Goal: Information Seeking & Learning: Find specific fact

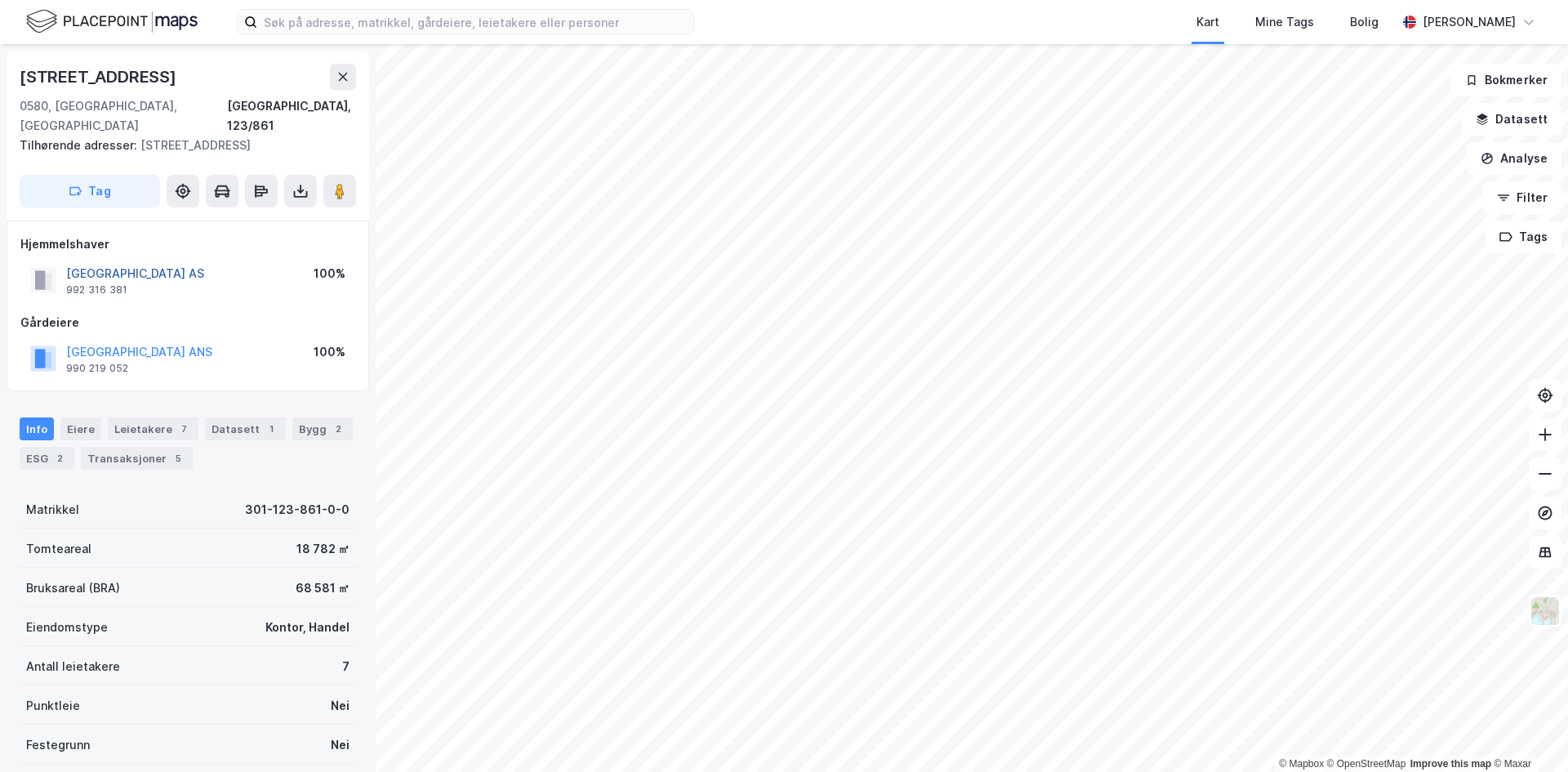
click at [0, 0] on button "[GEOGRAPHIC_DATA] AS" at bounding box center [0, 0] width 0 height 0
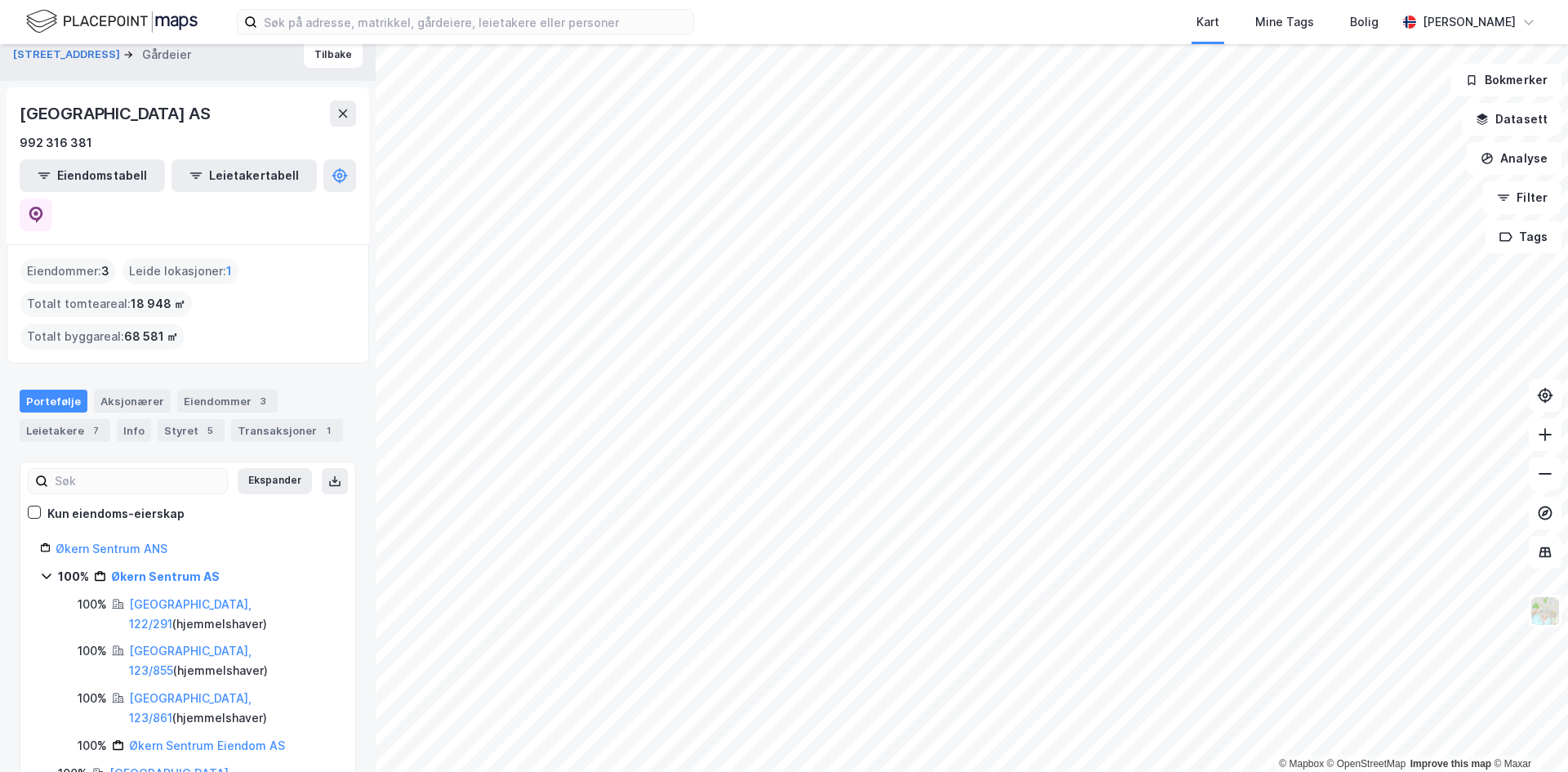
scroll to position [20, 0]
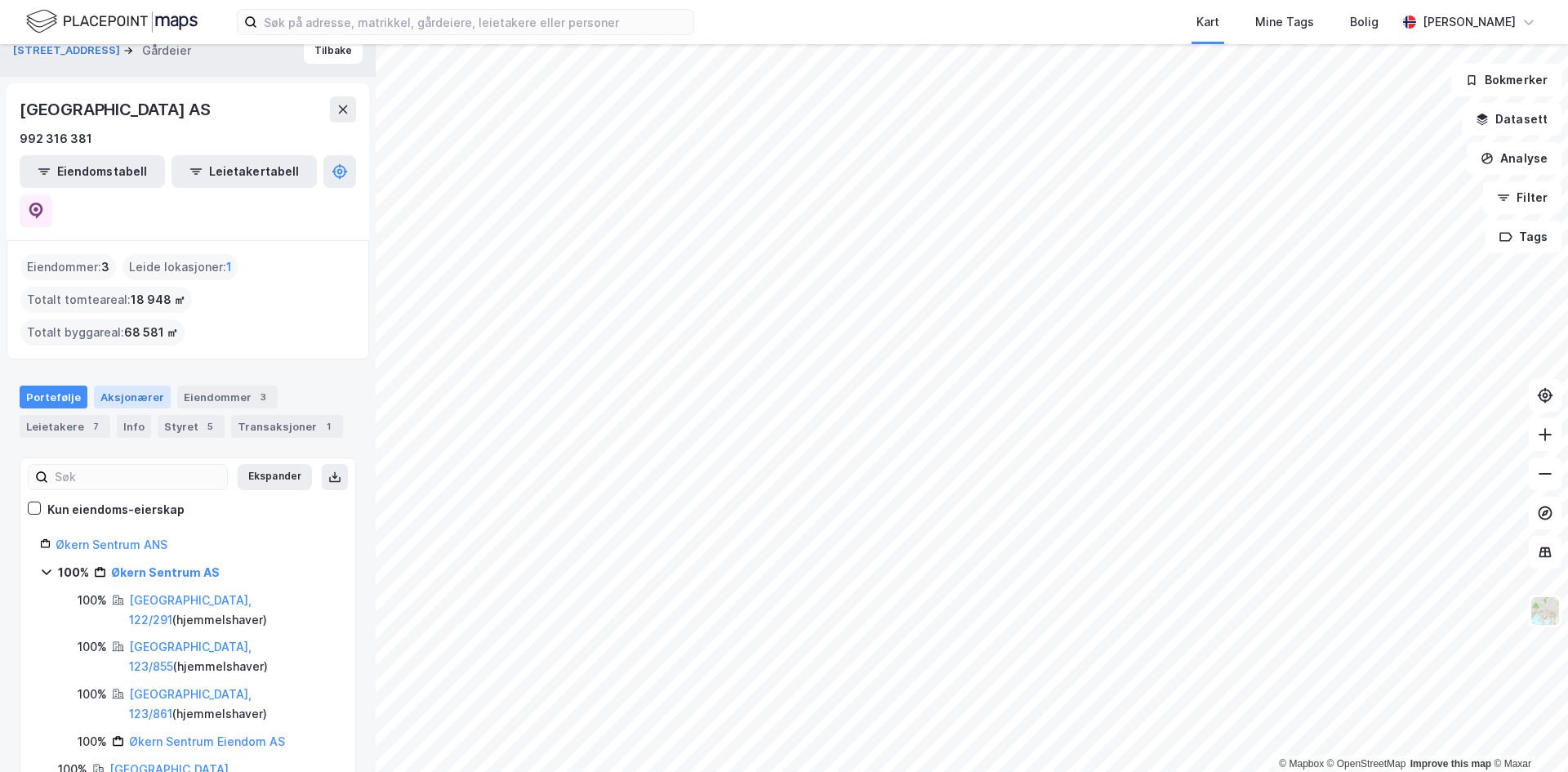
click at [135, 386] on div "Aksjonærer" at bounding box center [131, 397] width 77 height 23
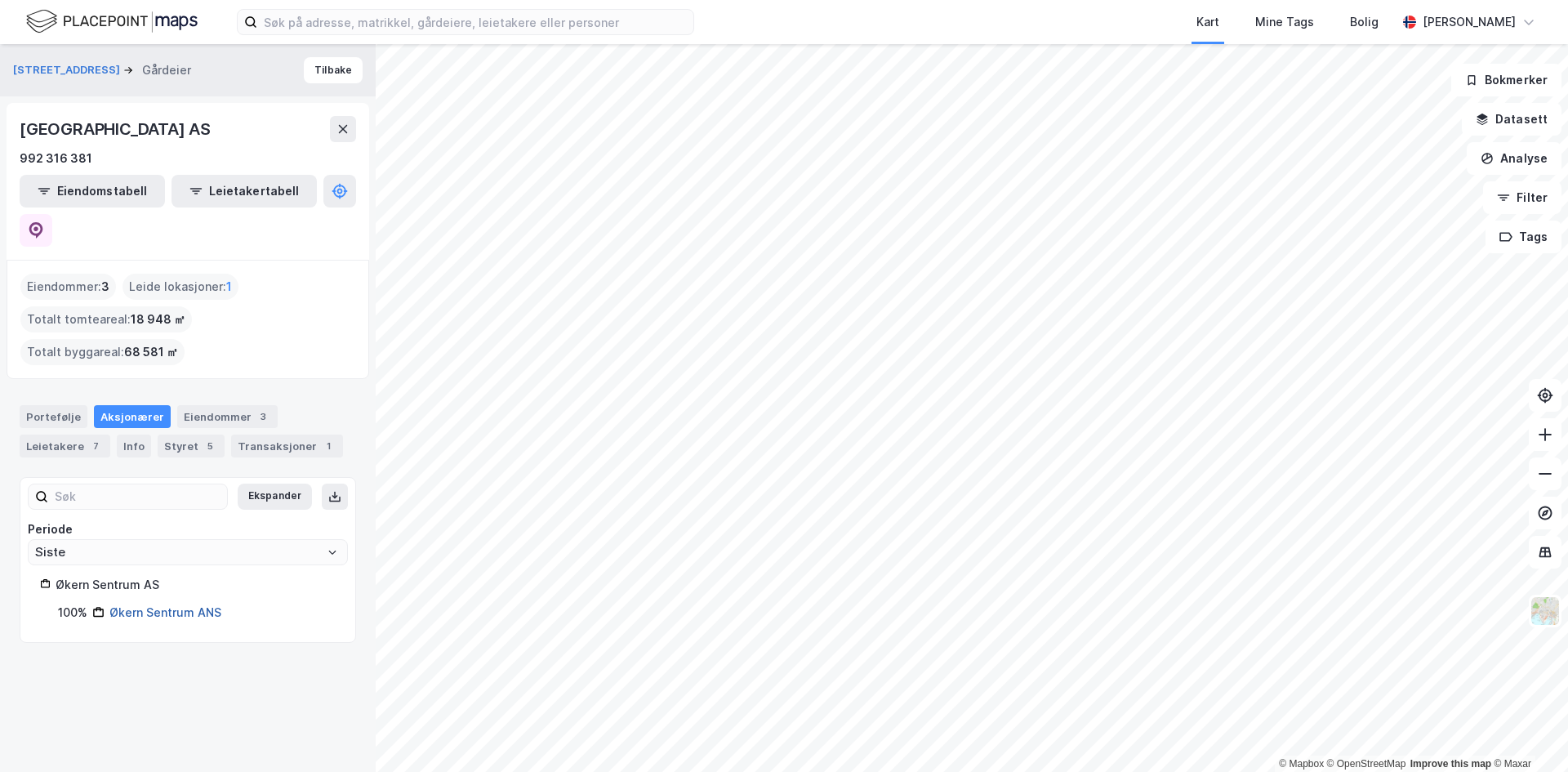
click at [157, 605] on link "Økern Sentrum ANS" at bounding box center [165, 611] width 112 height 14
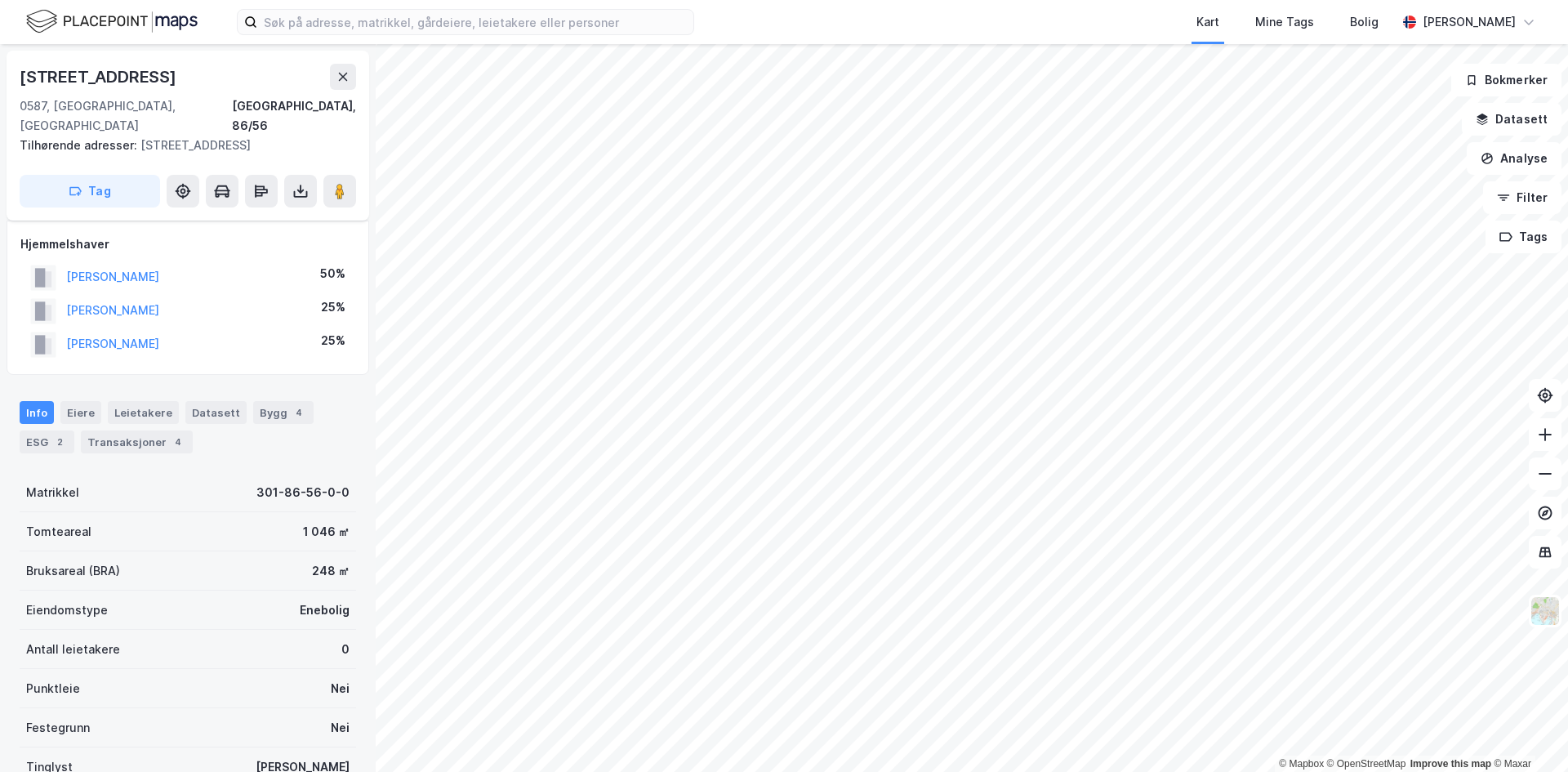
scroll to position [186, 0]
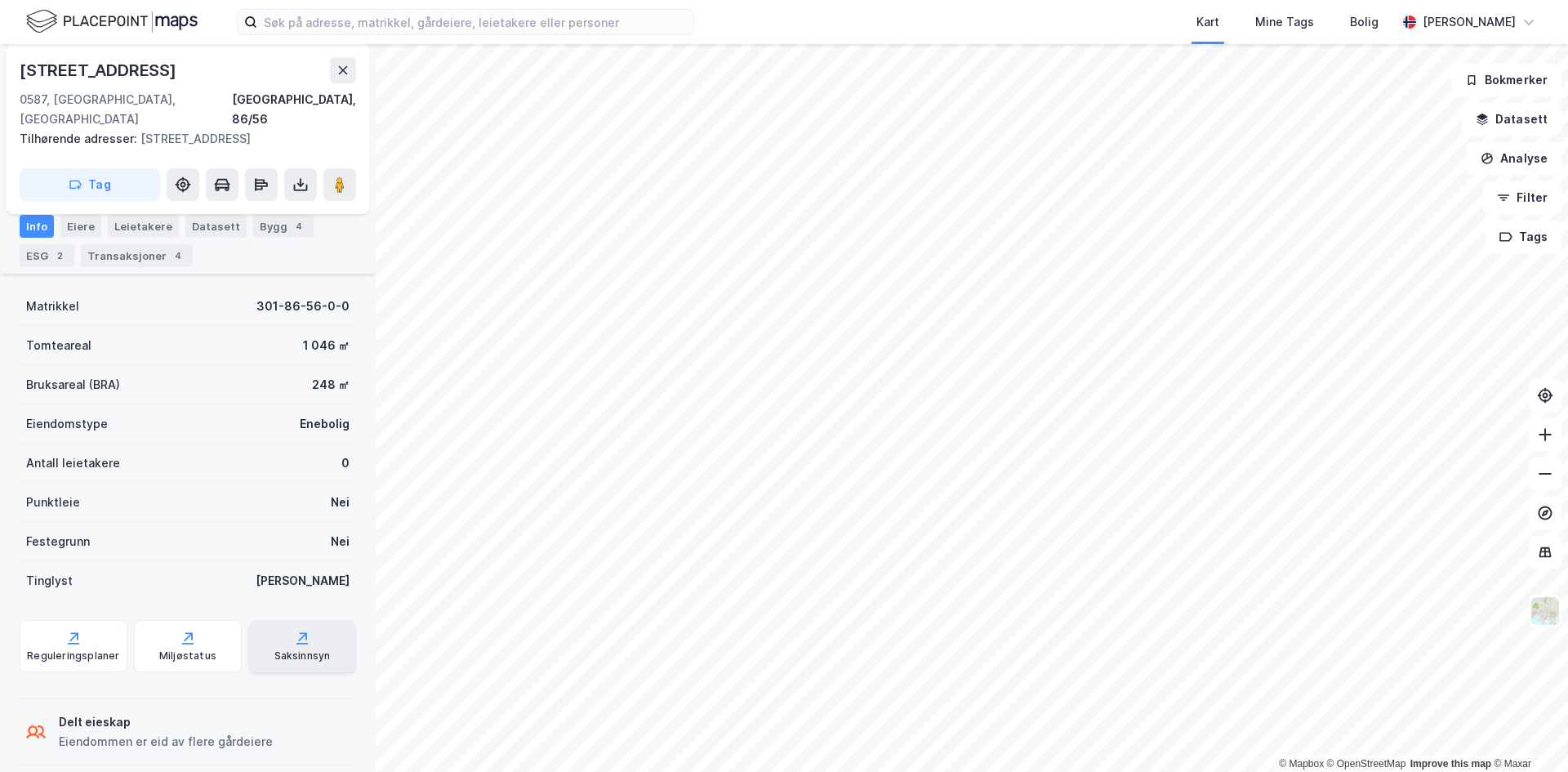
click at [261, 621] on div "Saksinnsyn" at bounding box center [302, 645] width 108 height 52
